Goal: Information Seeking & Learning: Understand process/instructions

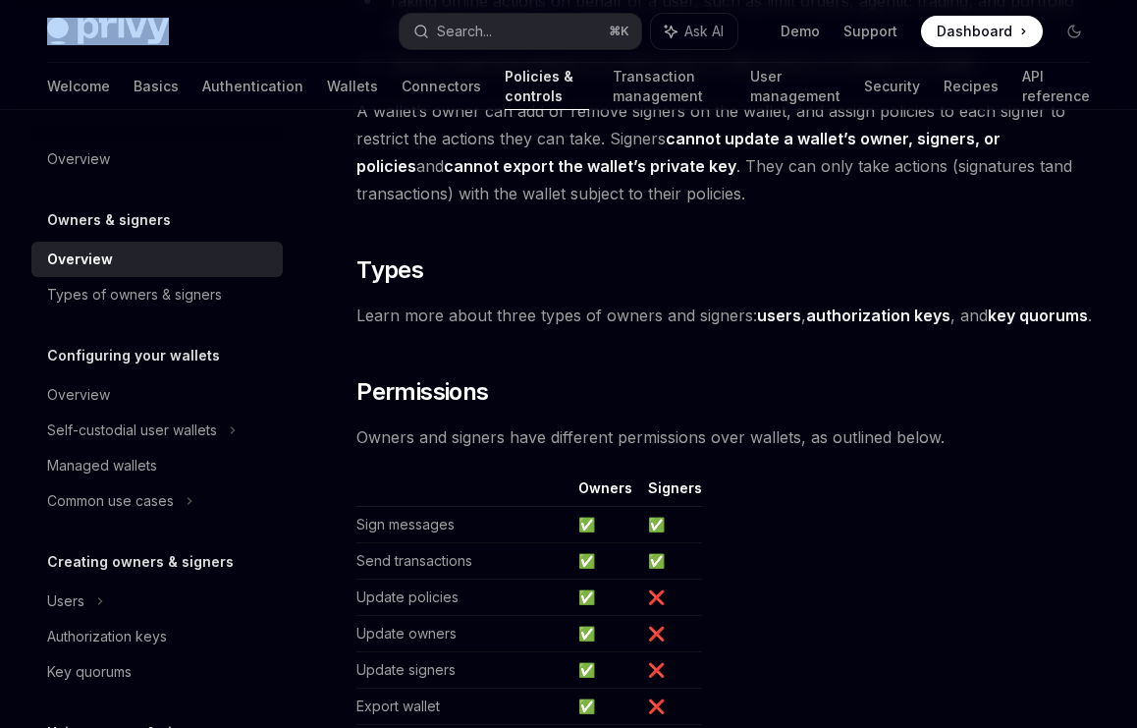
scroll to position [1701, 0]
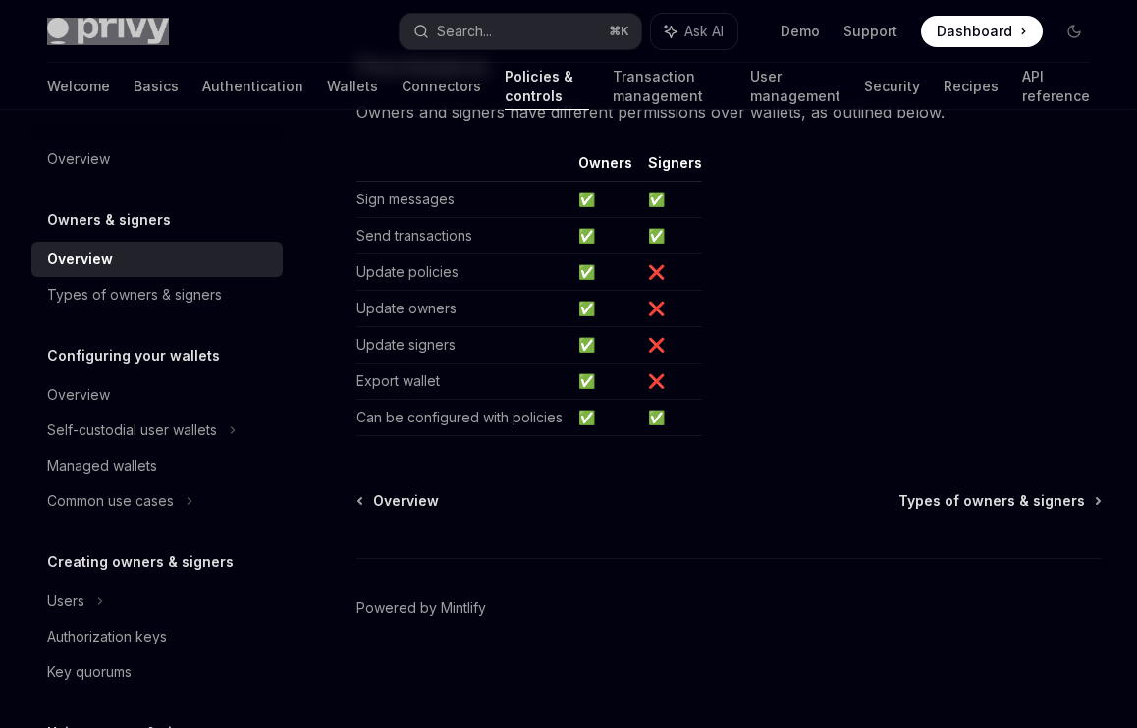
type textarea "*"
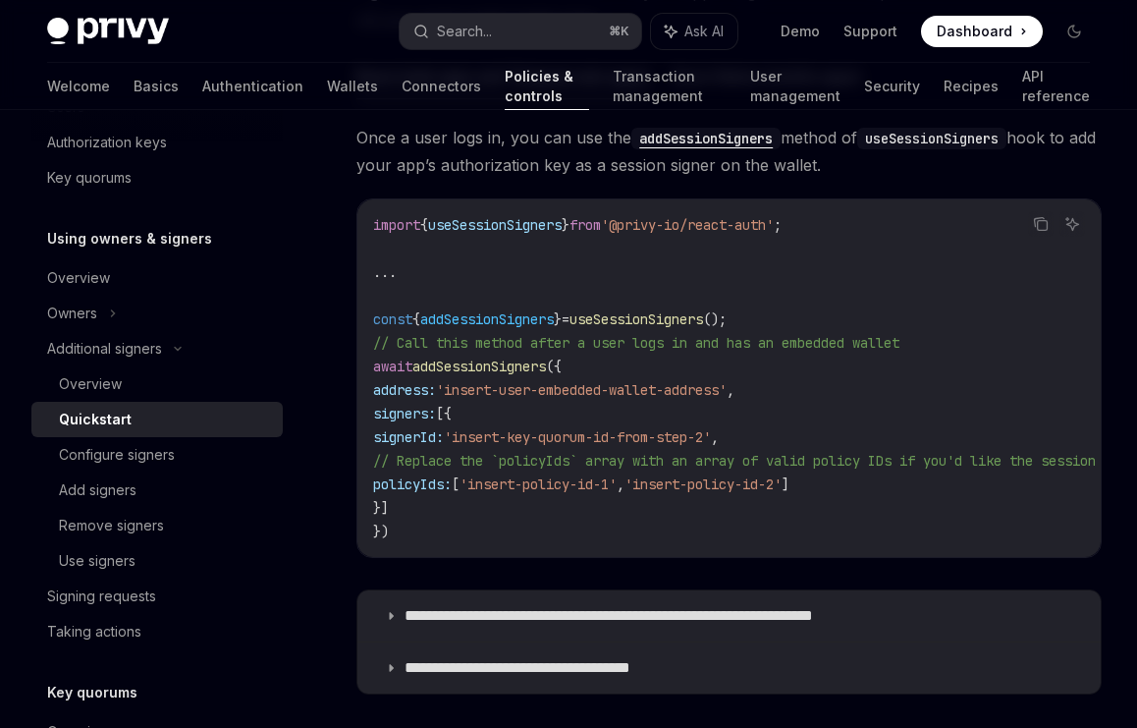
scroll to position [3288, 0]
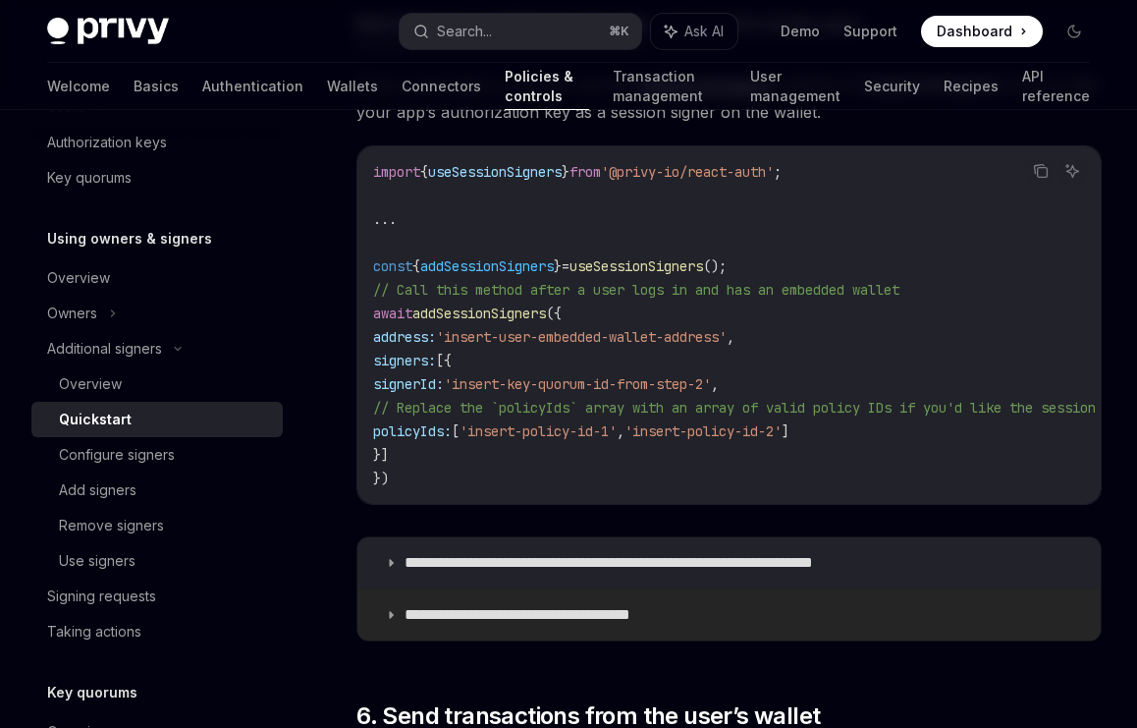
click at [393, 621] on icon at bounding box center [391, 615] width 12 height 12
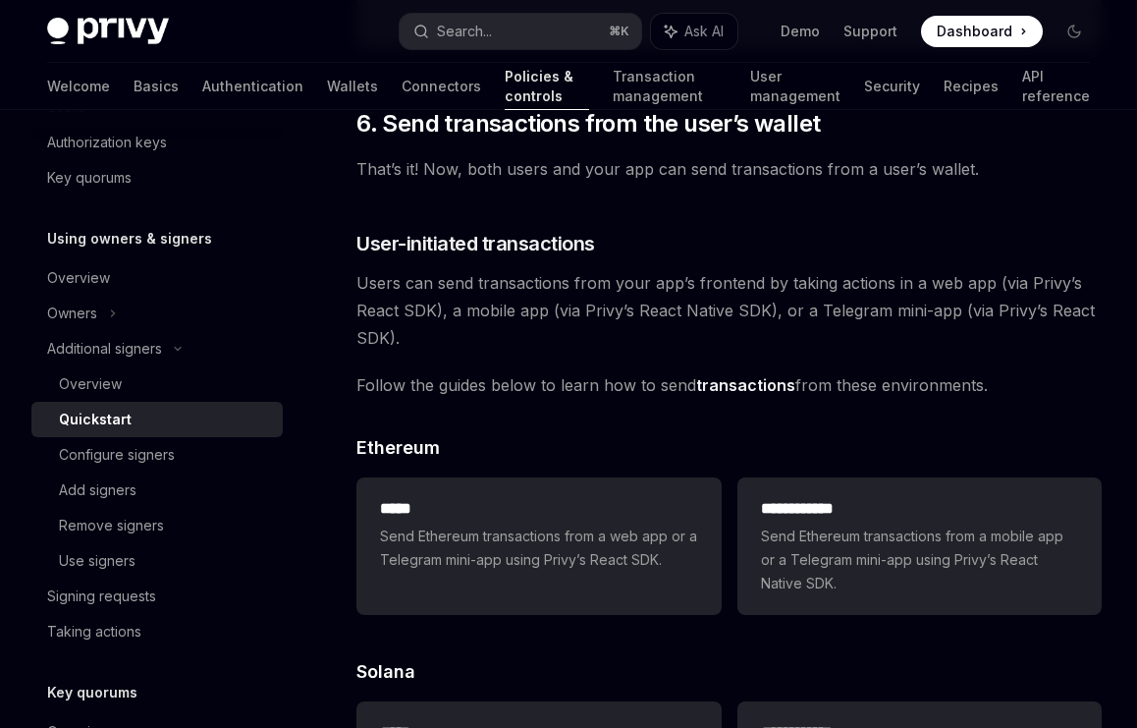
scroll to position [4500, 0]
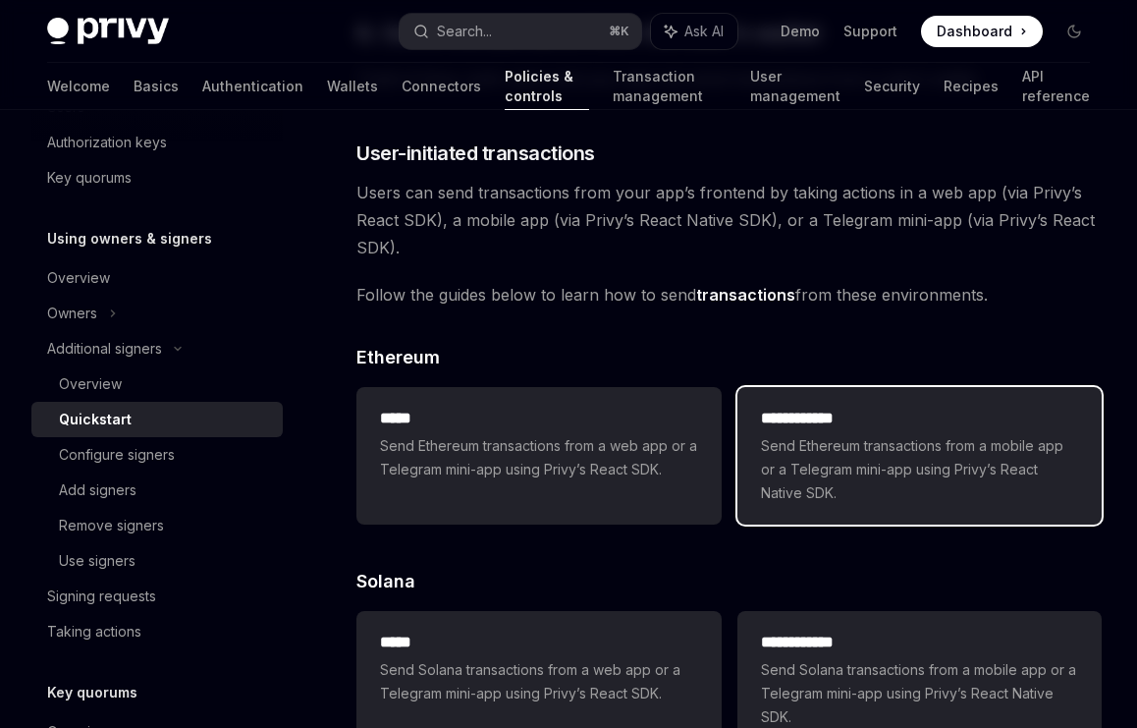
click at [822, 477] on span "Send Ethereum transactions from a mobile app or a Telegram mini-app using Privy…" at bounding box center [919, 469] width 317 height 71
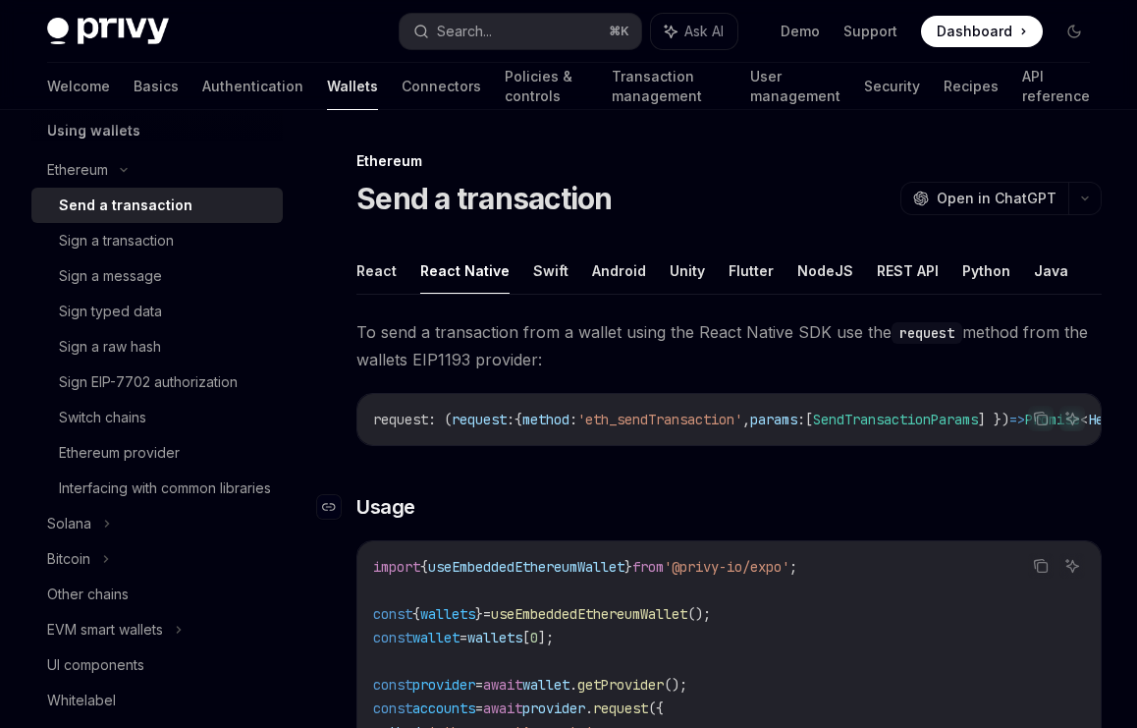
scroll to position [406, 0]
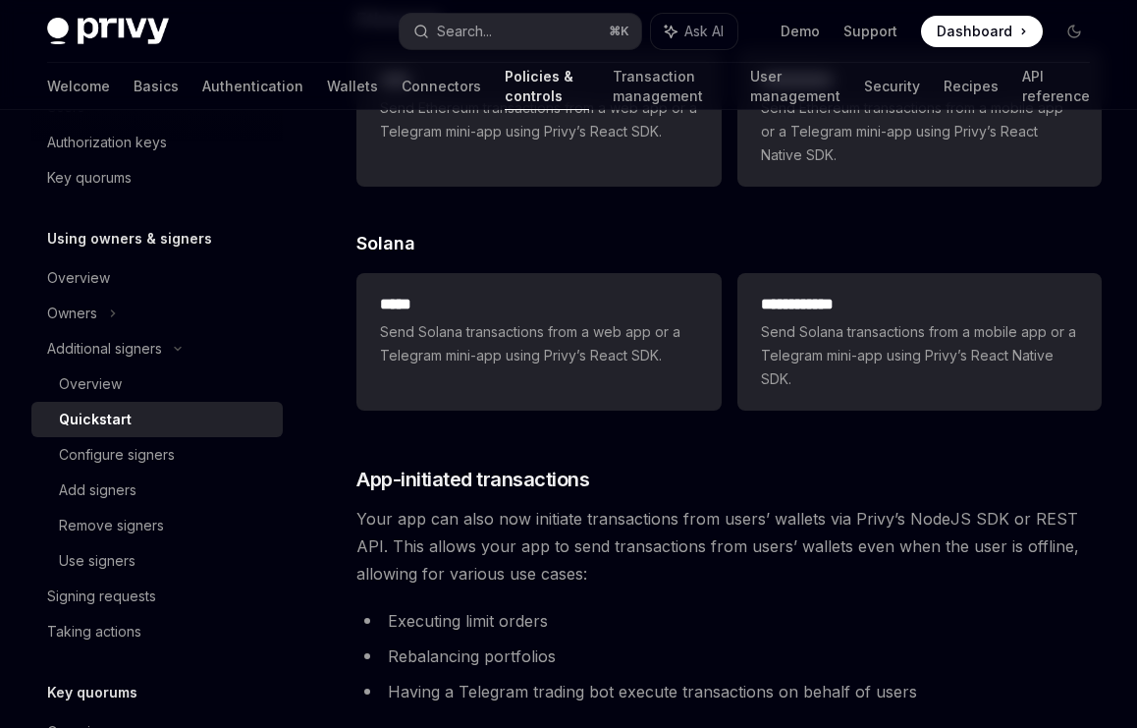
scroll to position [4646, 0]
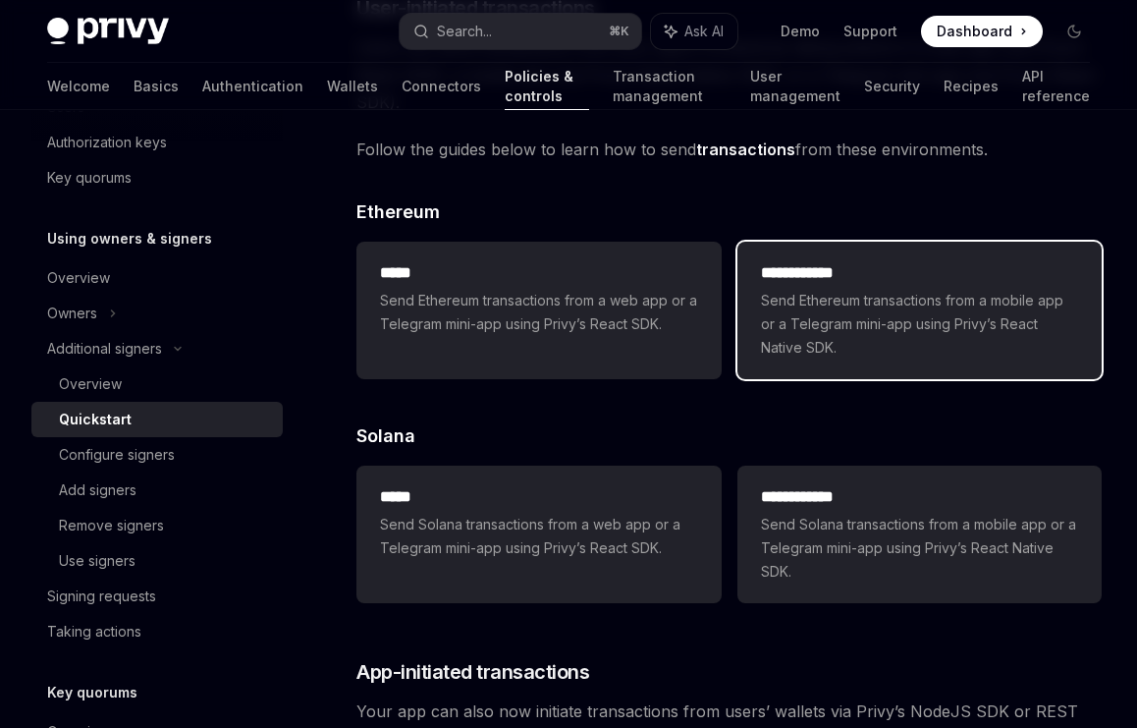
click at [901, 336] on span "Send Ethereum transactions from a mobile app or a Telegram mini-app using Privy…" at bounding box center [919, 324] width 317 height 71
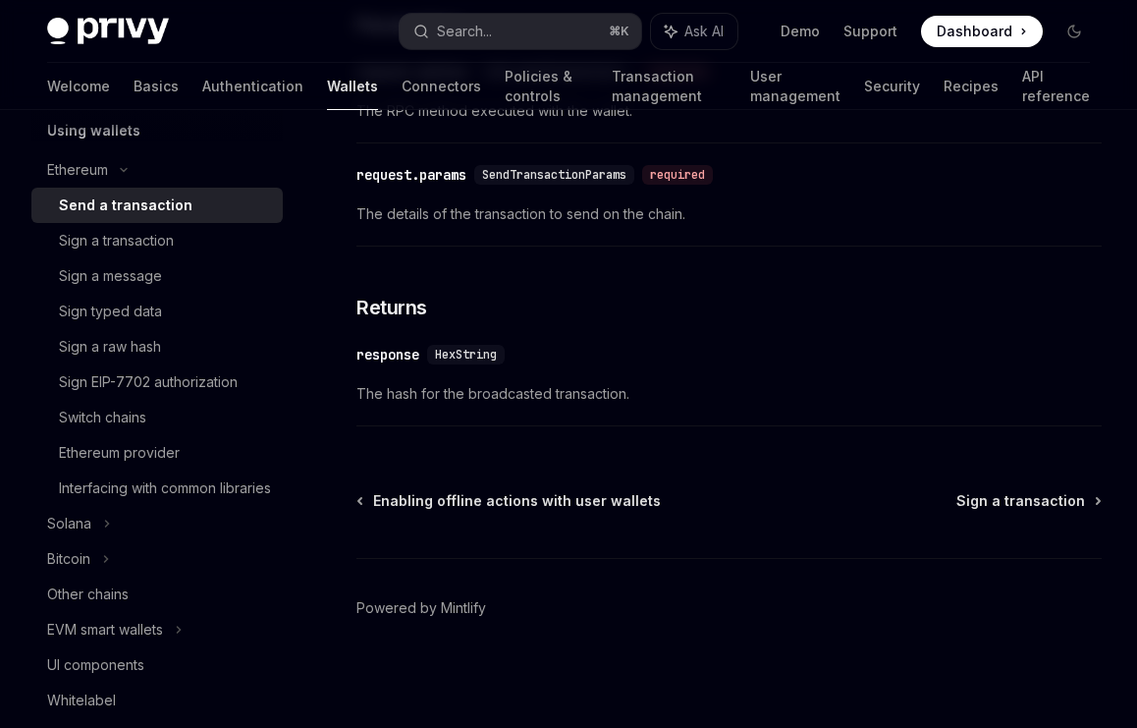
type textarea "*"
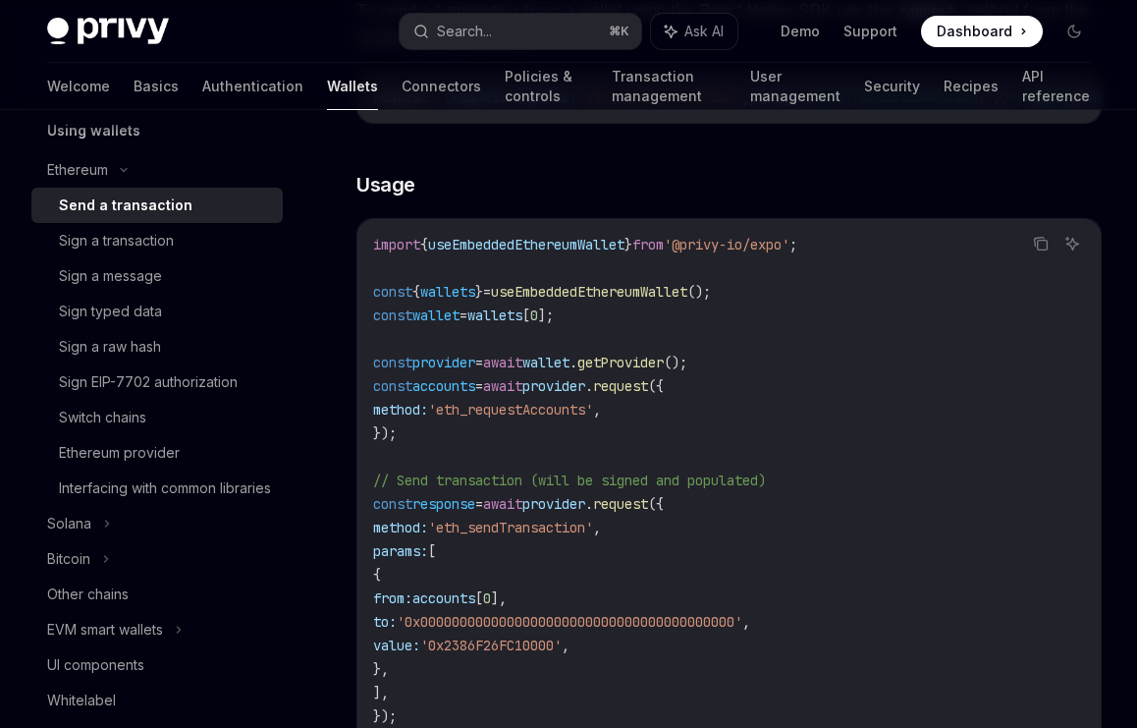
scroll to position [162, 0]
